Goal: Task Accomplishment & Management: Manage account settings

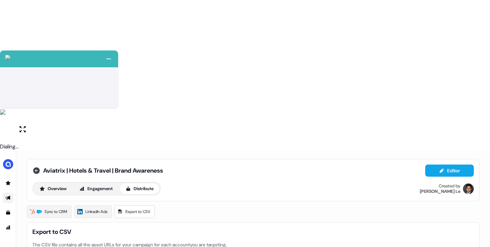
click at [34, 168] on icon at bounding box center [36, 171] width 7 height 7
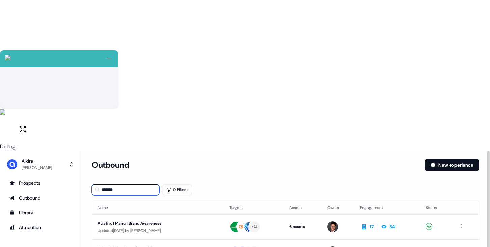
click at [136, 185] on input "*******" at bounding box center [125, 190] width 67 height 11
click at [163, 245] on div "Aviatrix | Heathcare | Brand Awareness" at bounding box center [157, 248] width 121 height 7
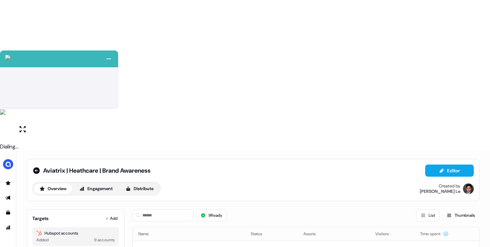
scroll to position [68, 0]
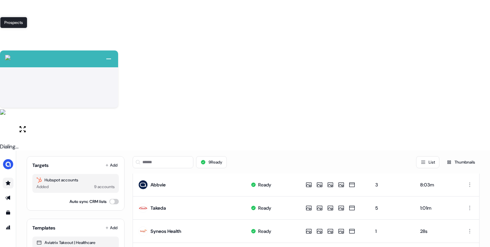
click at [8, 181] on icon "Go to prospects" at bounding box center [8, 183] width 5 height 4
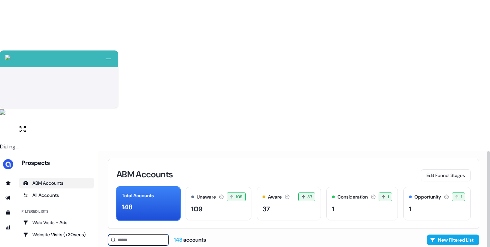
click at [130, 235] on input at bounding box center [138, 240] width 61 height 11
type input "***"
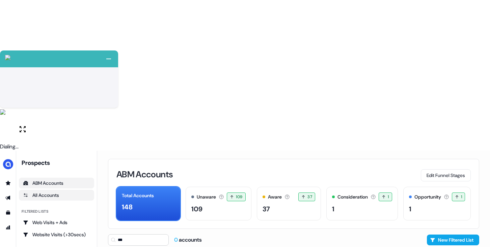
click at [54, 192] on div "All Accounts" at bounding box center [56, 195] width 67 height 7
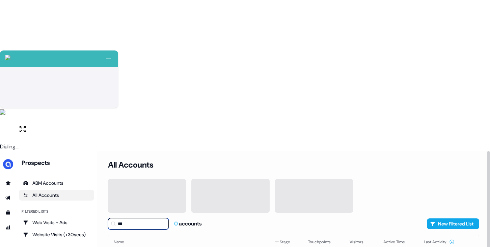
click at [124, 218] on input "***" at bounding box center [138, 223] width 61 height 11
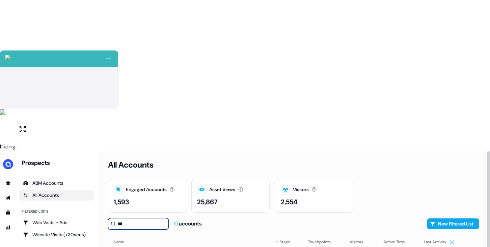
click at [147, 218] on input "***" at bounding box center [138, 223] width 61 height 11
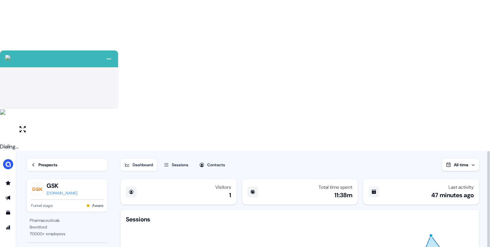
click at [176, 162] on div "Sessions" at bounding box center [180, 165] width 17 height 7
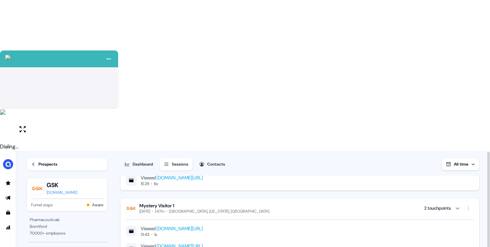
scroll to position [387, 0]
drag, startPoint x: 349, startPoint y: 98, endPoint x: 193, endPoint y: 97, distance: 155.8
click at [193, 244] on div "Viewed www.alkira.com/enhancing-cloud-security-using-zscaler-integration-with-a…" at bounding box center [300, 250] width 348 height 12
copy link "enhancing-cloud-security-using-zscaler-integration-with-alkira"
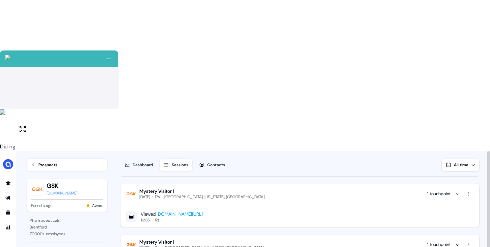
scroll to position [0, 0]
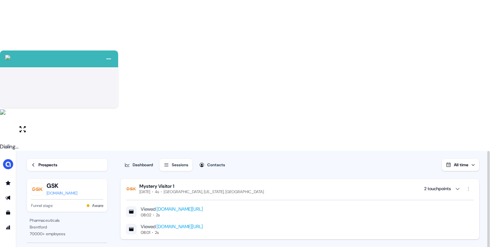
click at [47, 162] on div "Prospects" at bounding box center [47, 165] width 19 height 7
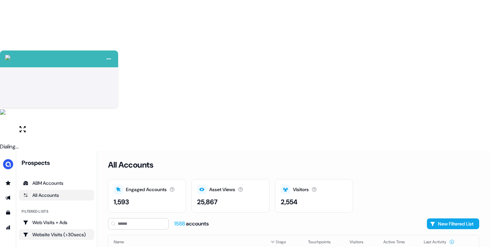
click at [59, 230] on link "Website Visits (>30secs)" at bounding box center [56, 235] width 75 height 11
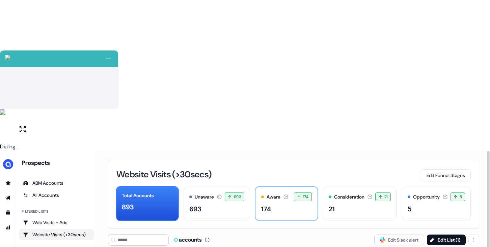
click at [286, 204] on div "174" at bounding box center [286, 209] width 51 height 10
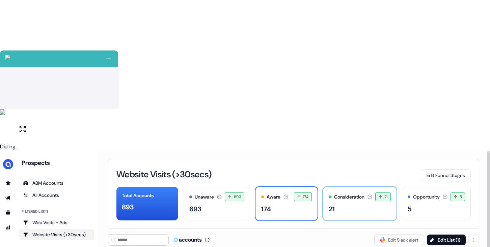
click at [331, 204] on div "21" at bounding box center [359, 209] width 62 height 10
click at [351, 204] on div "21" at bounding box center [359, 209] width 62 height 10
click at [261, 204] on div "174" at bounding box center [266, 209] width 10 height 10
click at [437, 235] on button "Edit List ( 1 )" at bounding box center [446, 240] width 39 height 11
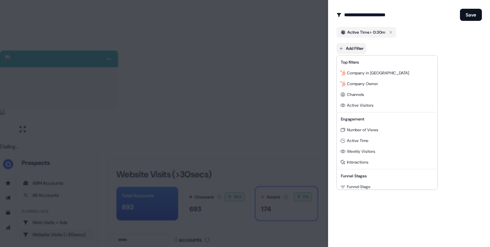
click at [343, 50] on body "+ Next Auto dialer paused! Go to your dialing tab to continue. 225 Paused" at bounding box center [245, 199] width 490 height 399
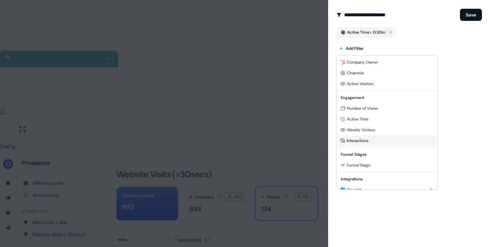
scroll to position [22, 0]
click at [445, 101] on div at bounding box center [245, 123] width 490 height 247
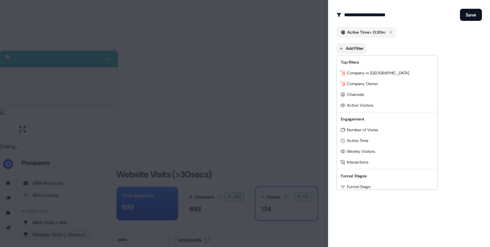
click at [350, 49] on body "+ Next Auto dialer paused! Go to your dialing tab to continue. 225 Paused" at bounding box center [245, 199] width 490 height 399
click at [365, 131] on span "Number of Views" at bounding box center [362, 129] width 31 height 5
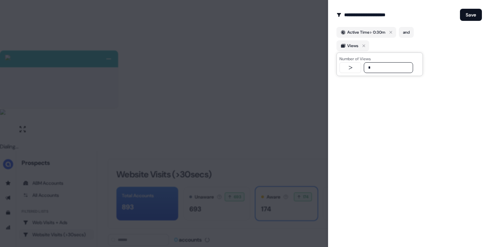
type input "*"
click at [442, 107] on div "**********" at bounding box center [409, 123] width 162 height 247
click at [477, 15] on button "Save" at bounding box center [471, 15] width 22 height 12
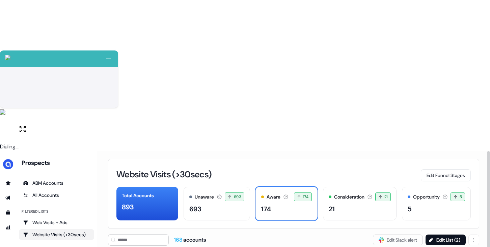
click at [337, 235] on div "168 accounts Slack Logo SVG Edit Slack alert Edit List ( 2 )" at bounding box center [293, 240] width 371 height 11
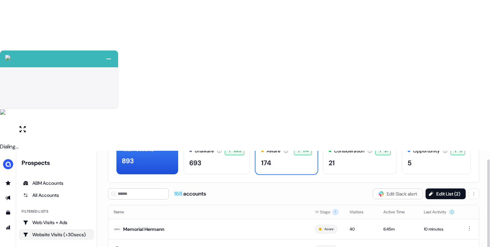
scroll to position [48, 0]
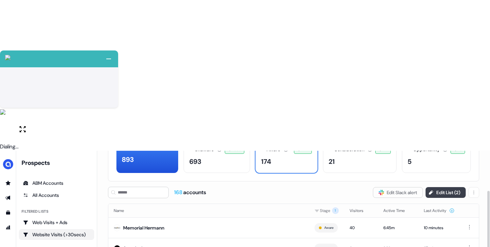
click at [430, 191] on icon at bounding box center [431, 193] width 4 height 4
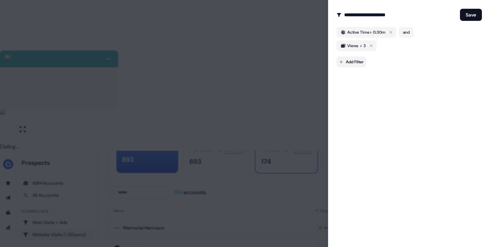
click at [358, 62] on body "+ Next Auto dialer paused! Go to your dialing tab to continue. 225 Paused" at bounding box center [245, 199] width 490 height 399
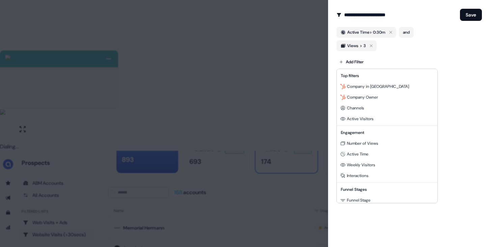
click at [259, 38] on div at bounding box center [245, 123] width 490 height 247
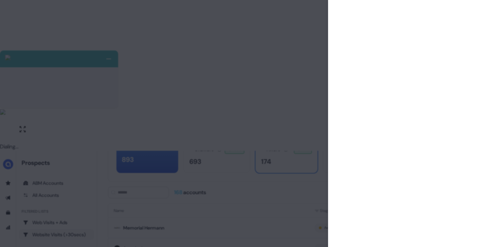
click at [297, 72] on div at bounding box center [245, 123] width 490 height 247
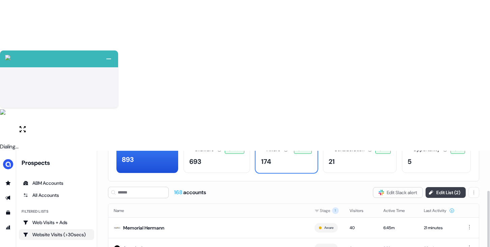
click at [441, 187] on button "Edit List ( 2 )" at bounding box center [445, 192] width 40 height 11
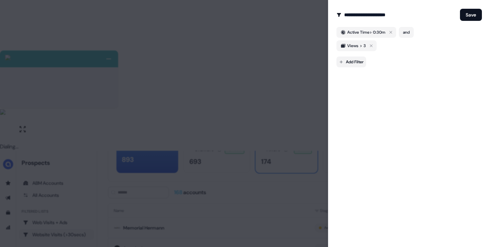
click at [359, 63] on body "+ Next Auto dialer paused! Go to your dialing tab to continue. 225 Paused" at bounding box center [245, 199] width 490 height 399
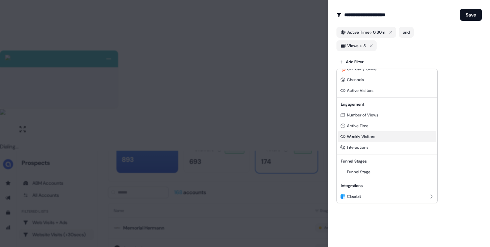
scroll to position [31, 0]
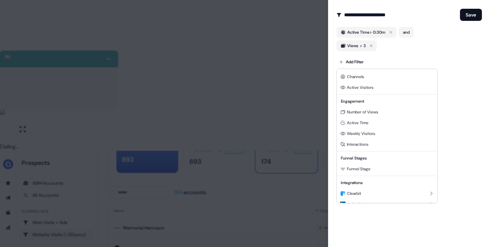
click at [367, 35] on div at bounding box center [245, 123] width 490 height 247
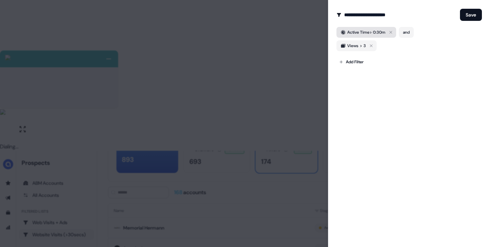
click at [368, 32] on div "Active Time > 0:30m" at bounding box center [366, 32] width 38 height 7
drag, startPoint x: 364, startPoint y: 54, endPoint x: 357, endPoint y: 54, distance: 7.1
click at [357, 54] on input "**" at bounding box center [372, 54] width 30 height 11
click at [364, 55] on input "**" at bounding box center [372, 54] width 30 height 11
type input "**"
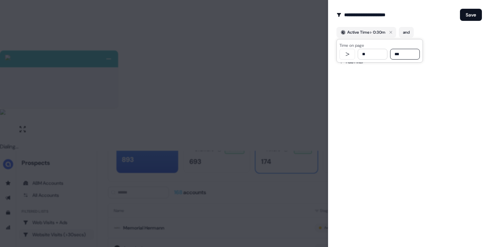
click at [417, 103] on div "**********" at bounding box center [409, 123] width 162 height 247
click at [357, 64] on body "+ Next Auto dialer paused! Go to your dialing tab to continue. 225 Paused" at bounding box center [245, 199] width 490 height 399
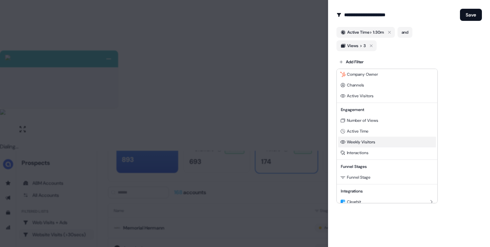
scroll to position [35, 0]
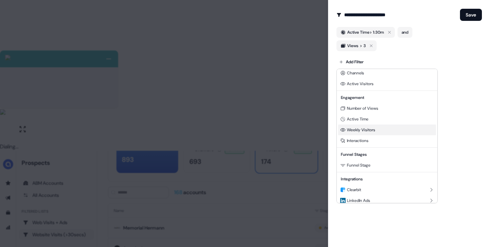
click at [395, 131] on div "Weekly Visitors" at bounding box center [387, 130] width 98 height 11
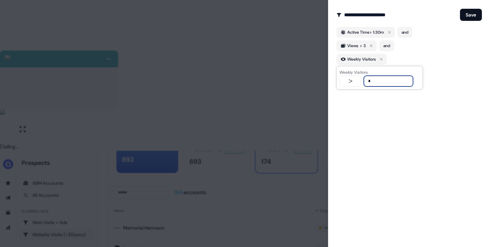
type input "*"
click at [391, 134] on div "**********" at bounding box center [409, 123] width 162 height 247
click at [361, 74] on body "+ Next Auto dialer paused! Go to your dialing tab to continue. 225 Paused" at bounding box center [245, 199] width 490 height 399
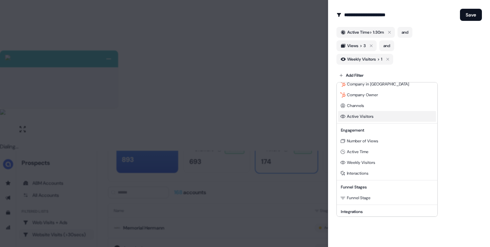
scroll to position [0, 0]
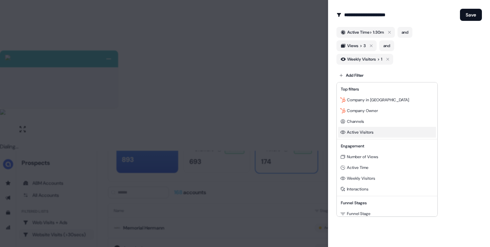
click at [375, 130] on div "Active Visitors" at bounding box center [387, 132] width 98 height 11
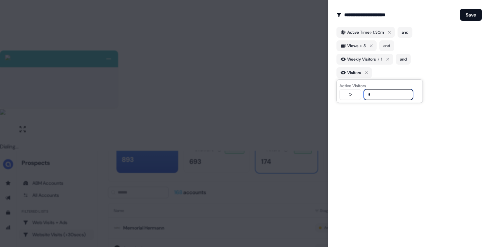
type input "*"
click at [397, 72] on div "Visitors" at bounding box center [408, 72] width 145 height 11
click at [391, 60] on icon "button" at bounding box center [387, 59] width 8 height 8
click at [351, 79] on body "+ Next Auto dialer paused! Go to your dialing tab to continue. 225 Paused" at bounding box center [245, 199] width 490 height 399
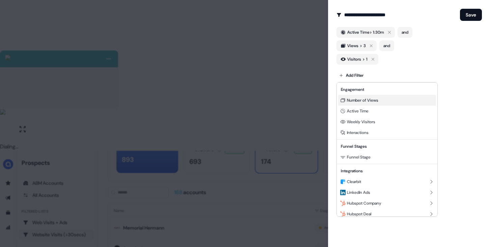
scroll to position [61, 0]
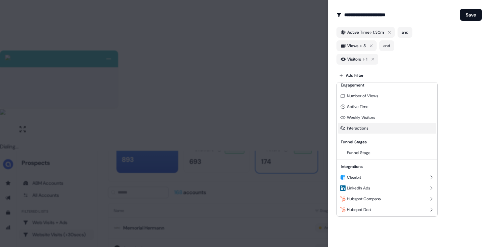
click at [384, 129] on div "Interactions" at bounding box center [387, 128] width 98 height 11
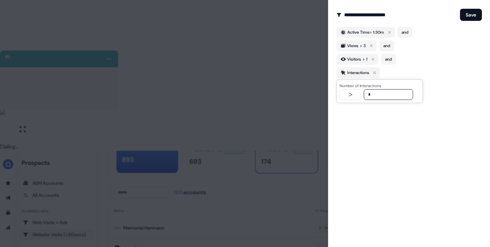
type input "*"
click at [372, 148] on div "**********" at bounding box center [409, 123] width 162 height 247
click at [355, 91] on body "+ Next Auto dialer paused! Go to your dialing tab to continue. 225 Paused" at bounding box center [245, 199] width 490 height 399
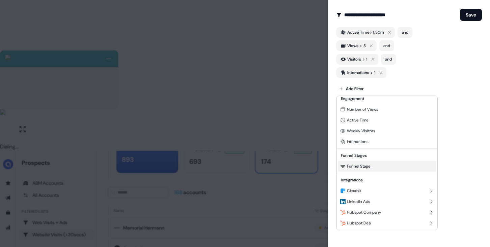
click at [394, 166] on div "Funnel Stage" at bounding box center [387, 166] width 98 height 11
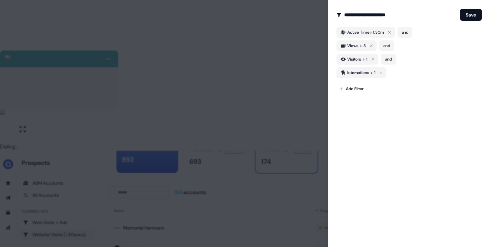
click at [421, 167] on div "**********" at bounding box center [409, 123] width 162 height 247
click at [354, 89] on body "+ Next Auto dialer paused! Go to your dialing tab to continue. 225 Paused" at bounding box center [245, 199] width 490 height 399
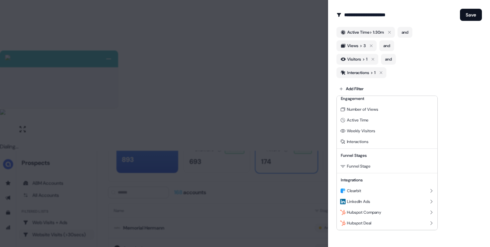
click at [459, 185] on div at bounding box center [245, 123] width 490 height 247
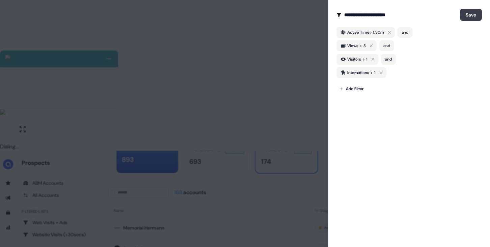
click at [468, 18] on button "Save" at bounding box center [471, 15] width 22 height 12
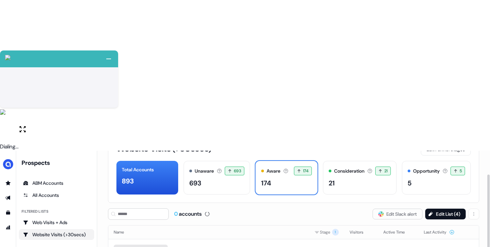
scroll to position [0, 0]
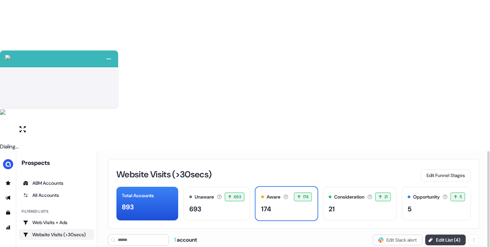
click at [439, 235] on button "Edit List ( 4 )" at bounding box center [445, 240] width 40 height 11
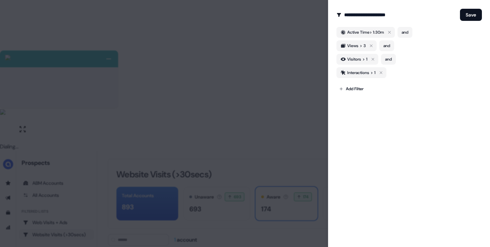
click at [226, 123] on div at bounding box center [245, 123] width 490 height 247
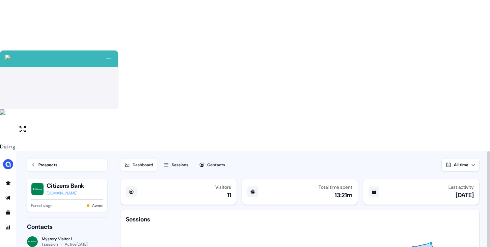
click at [188, 162] on div "Sessions" at bounding box center [180, 165] width 17 height 7
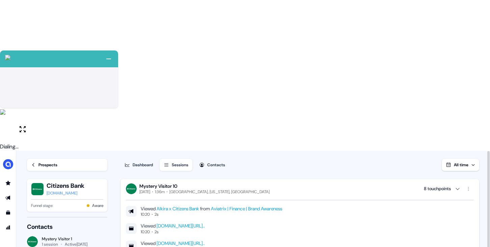
scroll to position [749, 0]
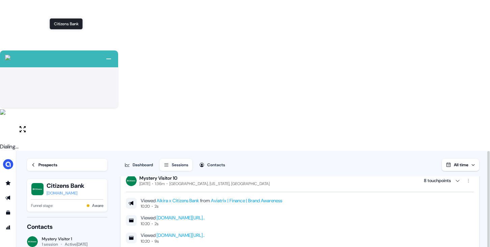
click at [51, 162] on div "Prospects" at bounding box center [47, 165] width 19 height 7
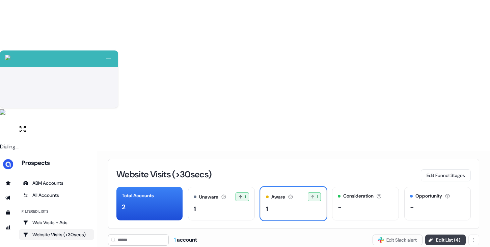
click at [445, 235] on button "Edit List ( 4 )" at bounding box center [445, 240] width 40 height 11
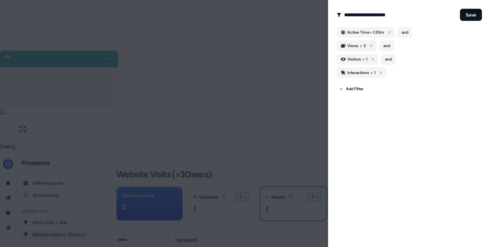
drag, startPoint x: 384, startPoint y: 72, endPoint x: 409, endPoint y: 71, distance: 25.0
click at [384, 72] on icon "button" at bounding box center [381, 73] width 8 height 8
click at [473, 17] on button "Save" at bounding box center [471, 15] width 22 height 12
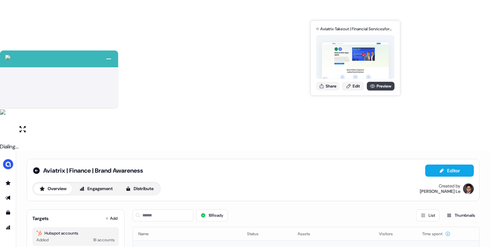
click at [374, 87] on icon at bounding box center [372, 86] width 5 height 5
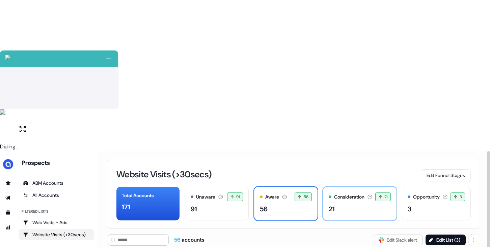
click at [350, 204] on div "21" at bounding box center [359, 209] width 62 height 10
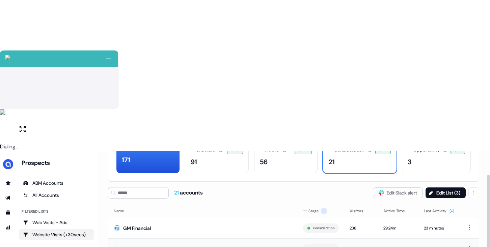
scroll to position [48, 0]
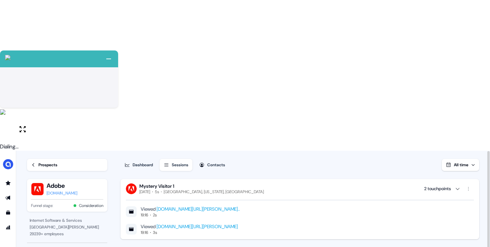
click at [468, 157] on html "+ Next Auto dialer paused! Go to your dialing tab to continue. 225 Paused" at bounding box center [245, 199] width 490 height 399
click at [464, 171] on span "Remove visitor" at bounding box center [463, 171] width 27 height 5
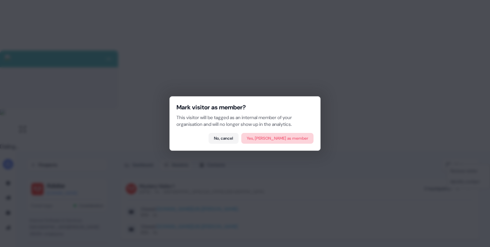
click at [299, 142] on button "Yes, [PERSON_NAME] as member" at bounding box center [277, 138] width 72 height 11
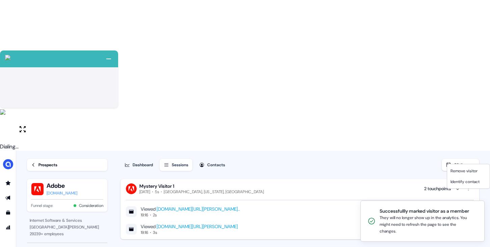
click at [268, 211] on html "+ Next Auto dialer paused! Go to your dialing tab to continue. 225 Paused" at bounding box center [245, 199] width 490 height 399
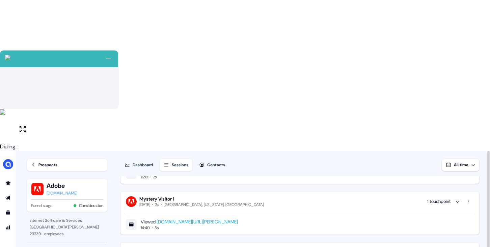
scroll to position [99, 0]
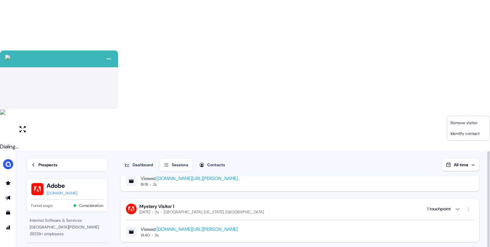
click at [466, 108] on html "+ Next Auto dialer paused! Go to your dialing tab to continue. 225 Paused" at bounding box center [245, 199] width 490 height 399
click at [454, 124] on span "Remove visitor" at bounding box center [463, 122] width 27 height 5
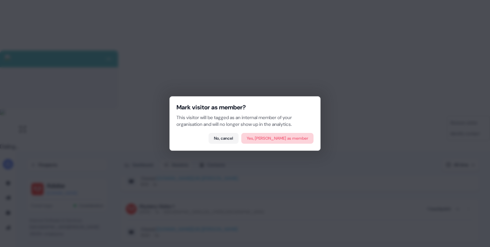
click at [293, 139] on button "Yes, [PERSON_NAME] as member" at bounding box center [277, 138] width 72 height 11
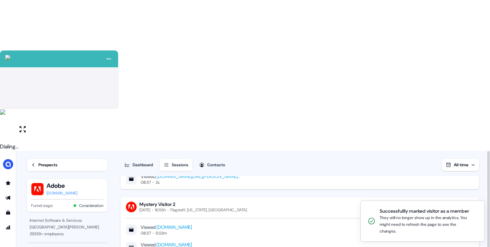
scroll to position [77, 0]
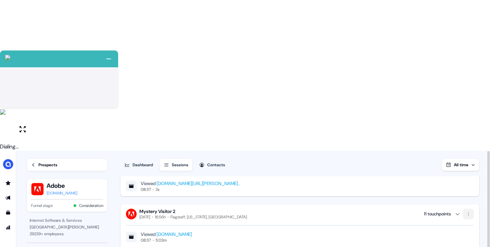
click at [472, 63] on html "+ Next Auto dialer paused! Go to your dialing tab to continue. 225 Paused" at bounding box center [245, 199] width 490 height 399
click at [460, 76] on span "Remove visitor" at bounding box center [463, 77] width 27 height 5
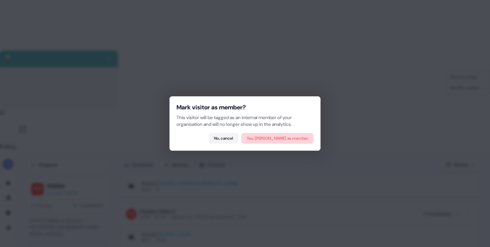
click at [291, 134] on button "Yes, [PERSON_NAME] as member" at bounding box center [277, 138] width 72 height 11
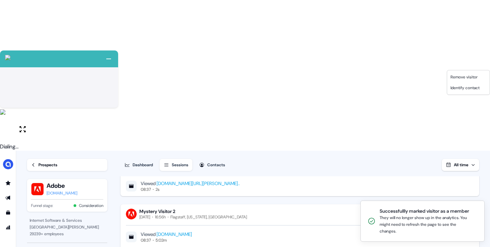
scroll to position [26, 0]
click at [468, 63] on html "+ Next Auto dialer paused! Go to your dialing tab to continue. 225 Paused" at bounding box center [245, 199] width 490 height 399
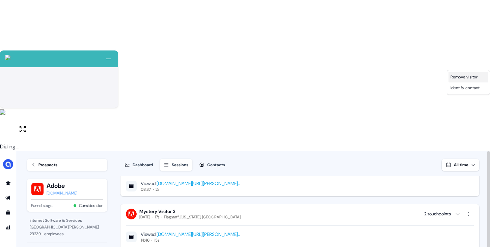
click at [451, 80] on div "Remove visitor" at bounding box center [468, 77] width 40 height 11
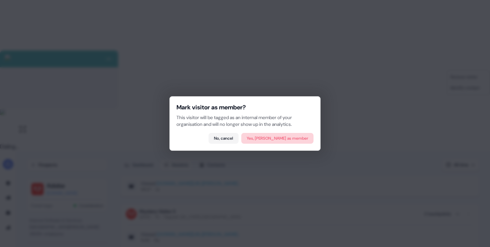
click at [284, 139] on button "Yes, [PERSON_NAME] as member" at bounding box center [277, 138] width 72 height 11
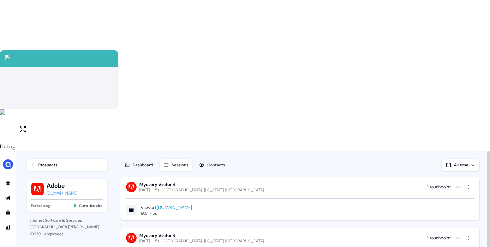
scroll to position [0, 0]
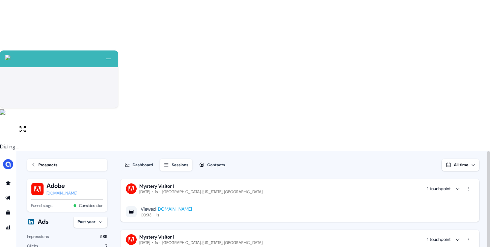
click at [54, 162] on div "Prospects" at bounding box center [47, 165] width 19 height 7
